Goal: Information Seeking & Learning: Find specific fact

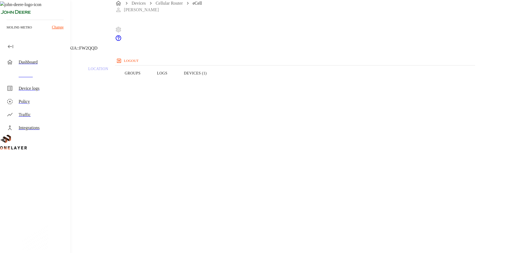
drag, startPoint x: 129, startPoint y: 47, endPoint x: 136, endPoint y: 47, distance: 7.1
click at [130, 47] on header "eCell [TECHNICAL_ID] #8ad9fae3 Cell #EB211210942::NOKIA::FW2QQD" at bounding box center [208, 28] width 416 height 56
click at [7, 31] on icon at bounding box center [3, 28] width 7 height 7
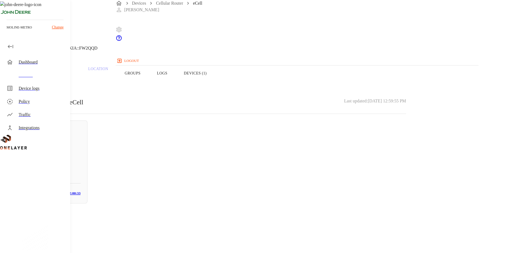
click at [25, 71] on div "Devices" at bounding box center [36, 75] width 68 height 13
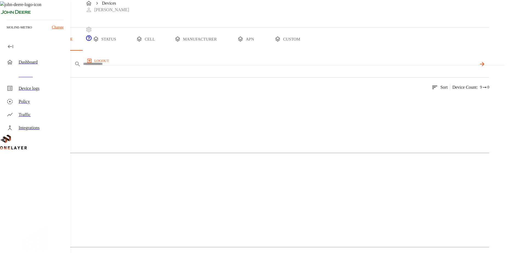
click at [185, 68] on input "text" at bounding box center [279, 64] width 393 height 8
paste input "**********"
type input "**********"
click at [485, 67] on icon at bounding box center [482, 64] width 7 height 7
click at [110, 188] on div "Cellular Router" at bounding box center [107, 183] width 27 height 12
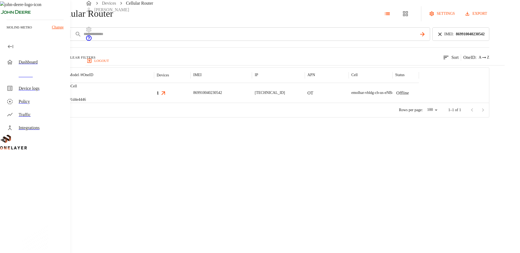
click at [66, 103] on div at bounding box center [45, 93] width 42 height 20
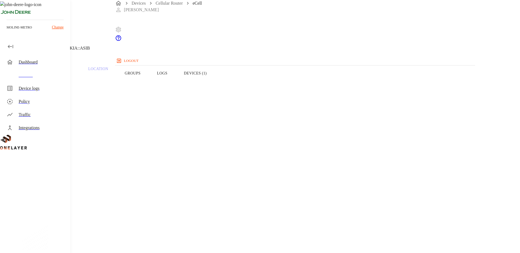
click at [215, 81] on button "Devices (1)" at bounding box center [195, 73] width 39 height 35
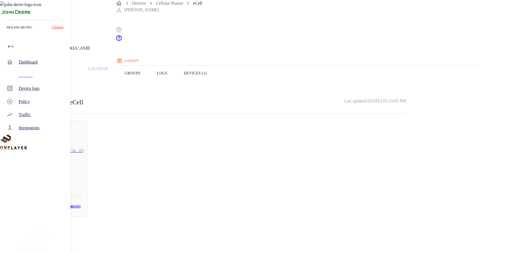
click at [81, 148] on div "[TECHNICAL_ID]" at bounding box center [50, 151] width 61 height 20
drag, startPoint x: 322, startPoint y: 106, endPoint x: 295, endPoint y: 105, distance: 27.1
click at [295, 223] on section "MAC address: [MAC_ADDRESS]" at bounding box center [209, 232] width 393 height 18
copy p "[MAC_ADDRESS]"
click at [3, 31] on icon at bounding box center [1, 27] width 3 height 5
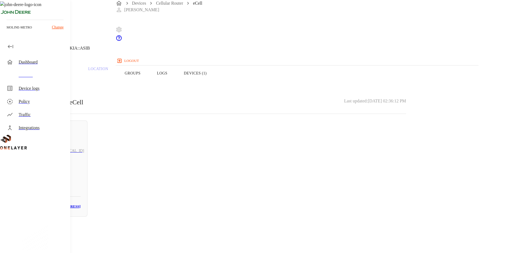
click at [38, 78] on button "Overview" at bounding box center [19, 73] width 38 height 35
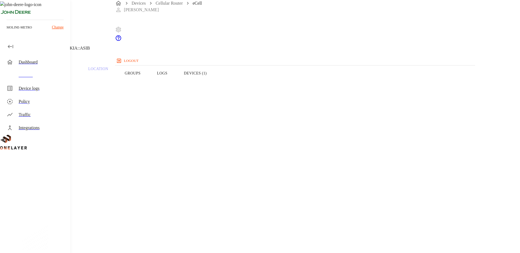
click at [176, 86] on button "Logs" at bounding box center [162, 73] width 27 height 35
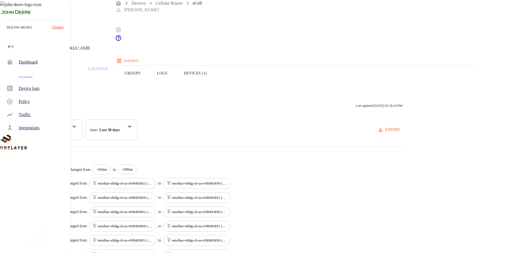
click at [38, 86] on button "Overview" at bounding box center [19, 73] width 38 height 35
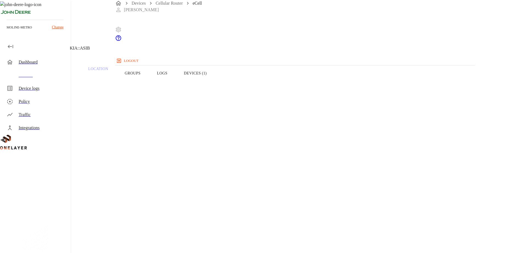
drag, startPoint x: 216, startPoint y: 149, endPoint x: 171, endPoint y: 150, distance: 45.0
click at [171, 204] on section "IMEI: [TECHNICAL_ID]" at bounding box center [208, 213] width 390 height 18
copy section "869910040230542"
click at [176, 85] on button "Logs" at bounding box center [162, 73] width 27 height 35
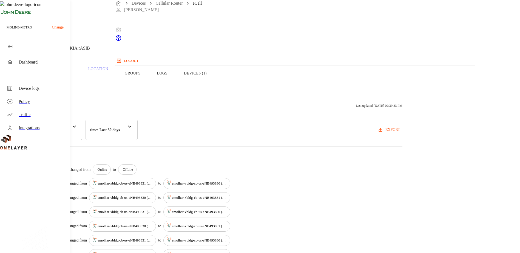
click at [38, 81] on button "Overview" at bounding box center [19, 73] width 38 height 35
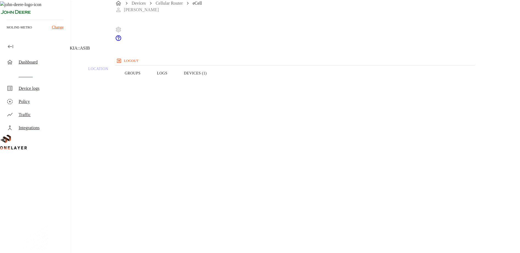
click at [215, 84] on button "Devices (1)" at bounding box center [195, 73] width 39 height 35
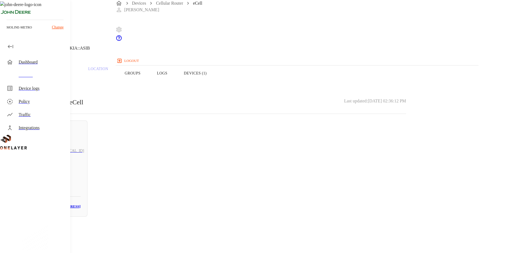
click at [38, 84] on button "Overview" at bounding box center [19, 73] width 38 height 35
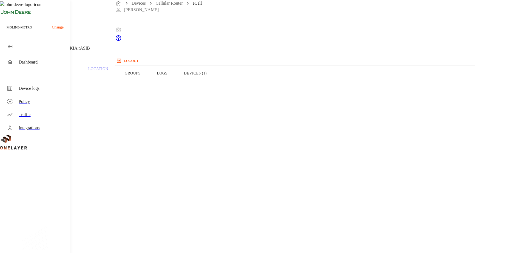
drag, startPoint x: 269, startPoint y: 81, endPoint x: 272, endPoint y: 81, distance: 3.9
click at [176, 81] on button "Logs" at bounding box center [162, 73] width 27 height 35
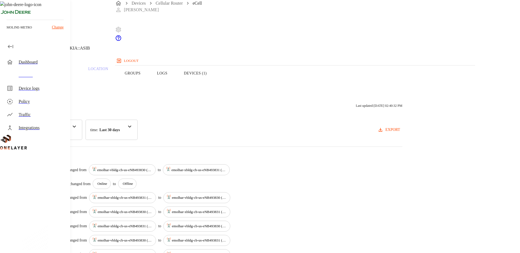
click at [215, 82] on button "Devices (1)" at bounding box center [195, 73] width 39 height 35
